Goal: Find specific page/section

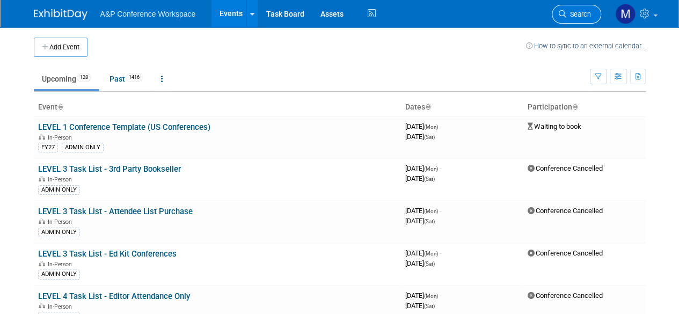
click at [589, 19] on link "Search" at bounding box center [575, 14] width 49 height 19
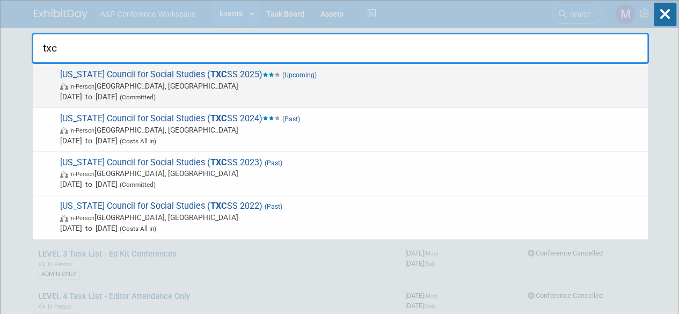
type input "txc"
click at [98, 70] on span "Texas Council for Social Studies ( TXC SS 2025) (Upcoming) In-Person Frisco, TX…" at bounding box center [349, 85] width 585 height 33
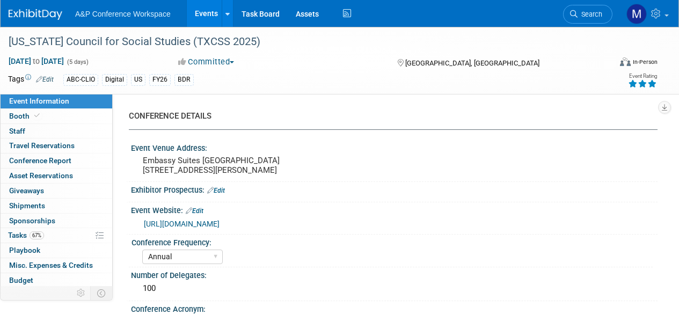
select select "Annual"
select select "Level 2"
select select "In-Person Booth"
select select "Schools"
select select "Bloomsbury Digital Resources"
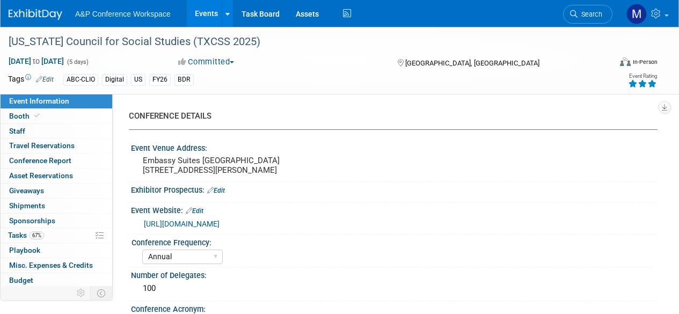
select select "[PERSON_NAME]"
select select "BDR Product Awareness and Trial Generation​"
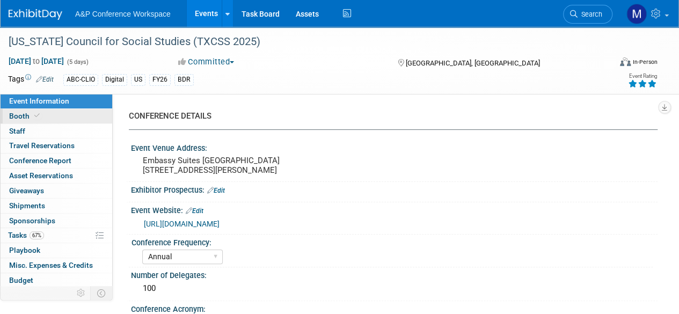
click at [29, 119] on span "Booth" at bounding box center [25, 116] width 33 height 9
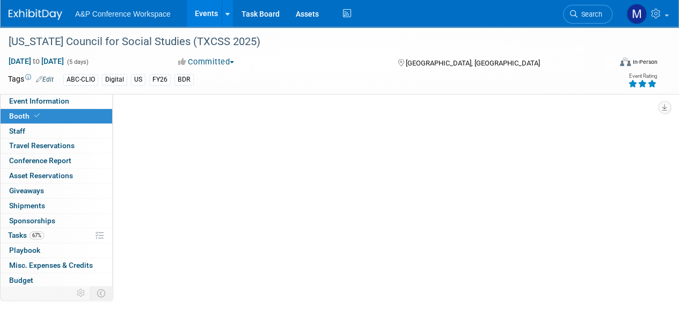
select select "CLDC - Digital/BDR"
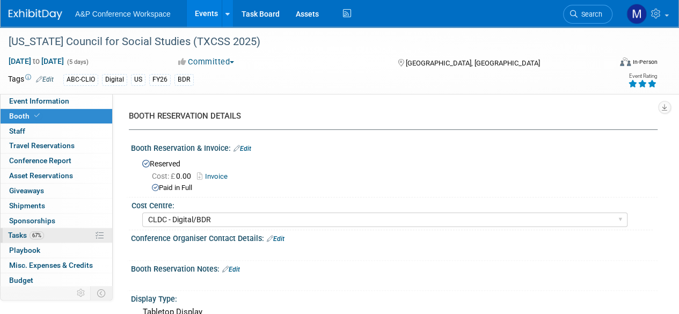
click at [9, 240] on link "67% Tasks 67%" at bounding box center [57, 235] width 112 height 14
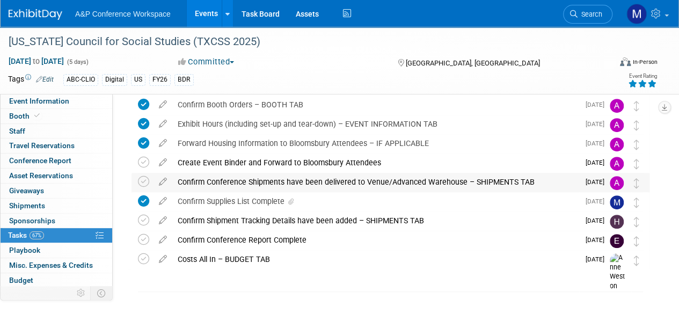
scroll to position [161, 0]
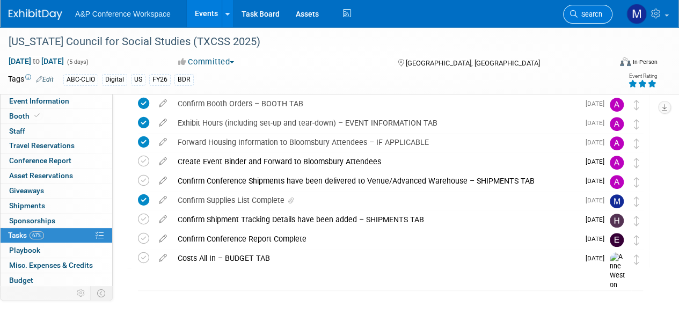
click at [582, 9] on link "Search" at bounding box center [587, 14] width 49 height 19
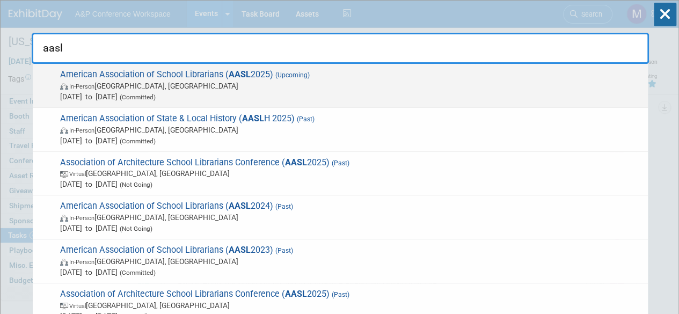
type input "aasl"
click at [191, 76] on span "American Association of School Librarians ( AASL 2025) (Upcoming) In-Person [GE…" at bounding box center [349, 85] width 585 height 33
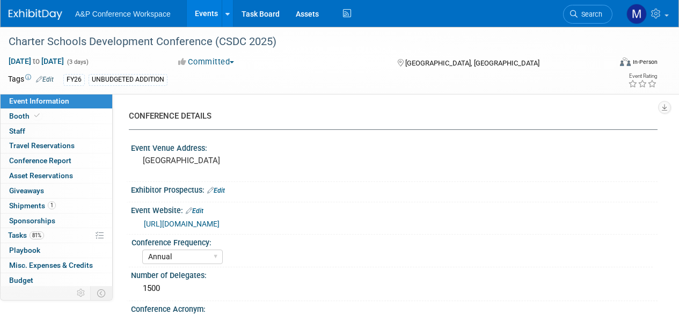
select select "Annual"
select select "Level 2"
select select "In-Person Booth"
select select "Schools"
select select "Bloomsbury Digital Resources"
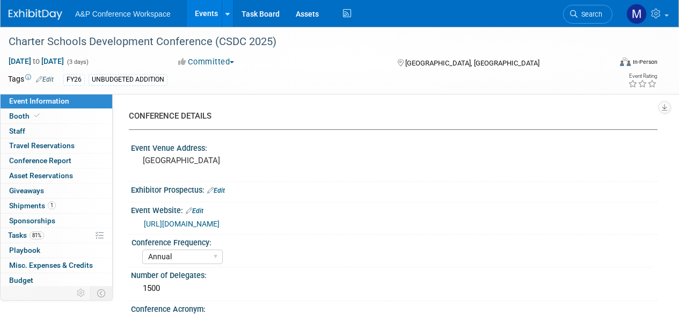
select select "[PERSON_NAME]"
select select "BDR Product Awareness and Trial Generation​"
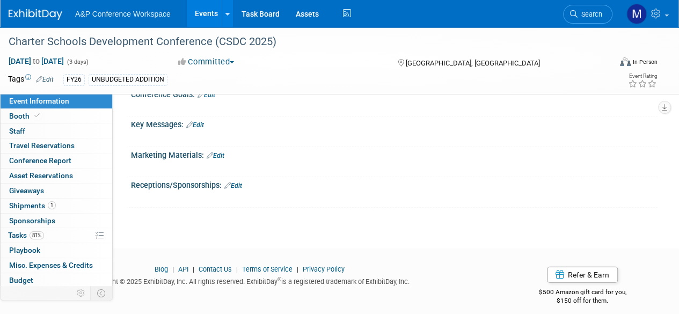
scroll to position [1186, 0]
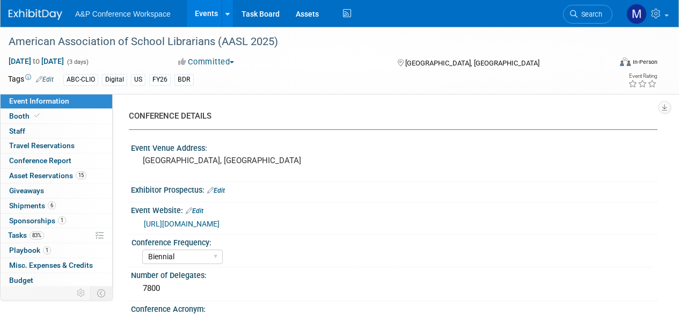
select select "Biennial"
select select "Level 1"
select select "In-Person Booth"
select select "Schools"
select select "Bloomsbury Digital Resources"
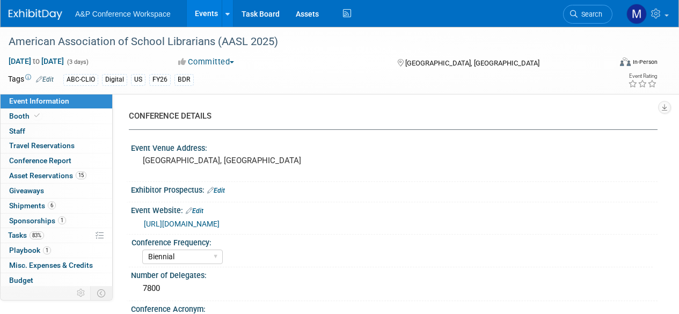
select select "[PERSON_NAME]"
select select "BDR Product Awareness and Trial Generation​"
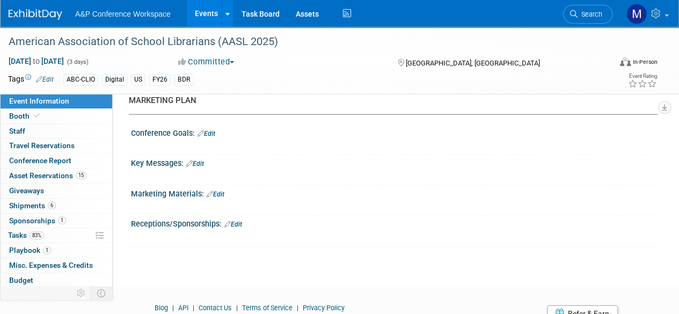
scroll to position [1260, 0]
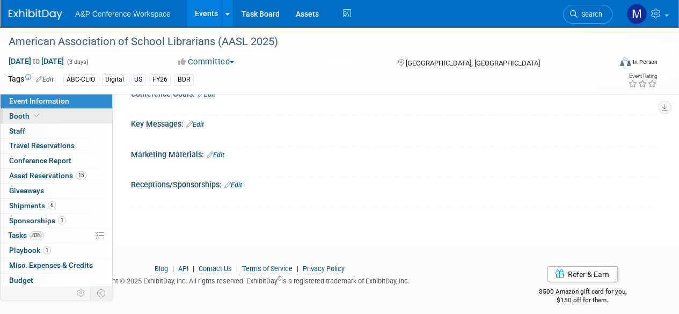
click at [61, 114] on link "Booth" at bounding box center [57, 116] width 112 height 14
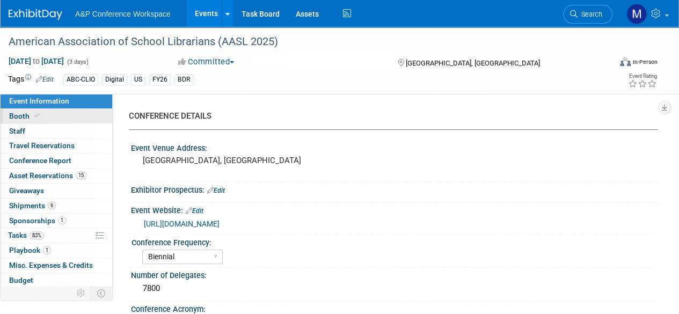
select select "CLDC - Digital/BDR"
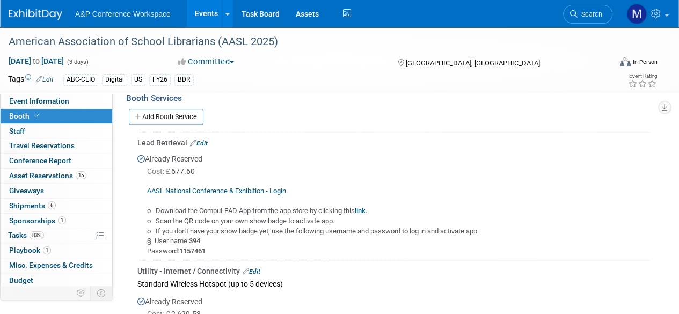
scroll to position [483, 0]
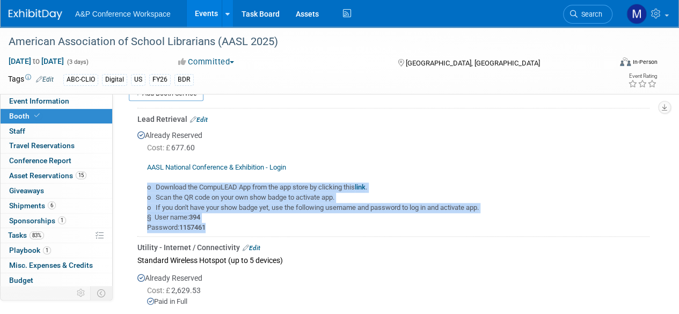
drag, startPoint x: 213, startPoint y: 227, endPoint x: 143, endPoint y: 184, distance: 82.2
click at [143, 184] on div "AASL National Conference & Exhibition - Login o Download the CompuLEAD App from…" at bounding box center [393, 193] width 512 height 78
copy div "o Download the CompuLEAD App from the app store by clicking this link . o Scan …"
